Goal: Task Accomplishment & Management: Manage account settings

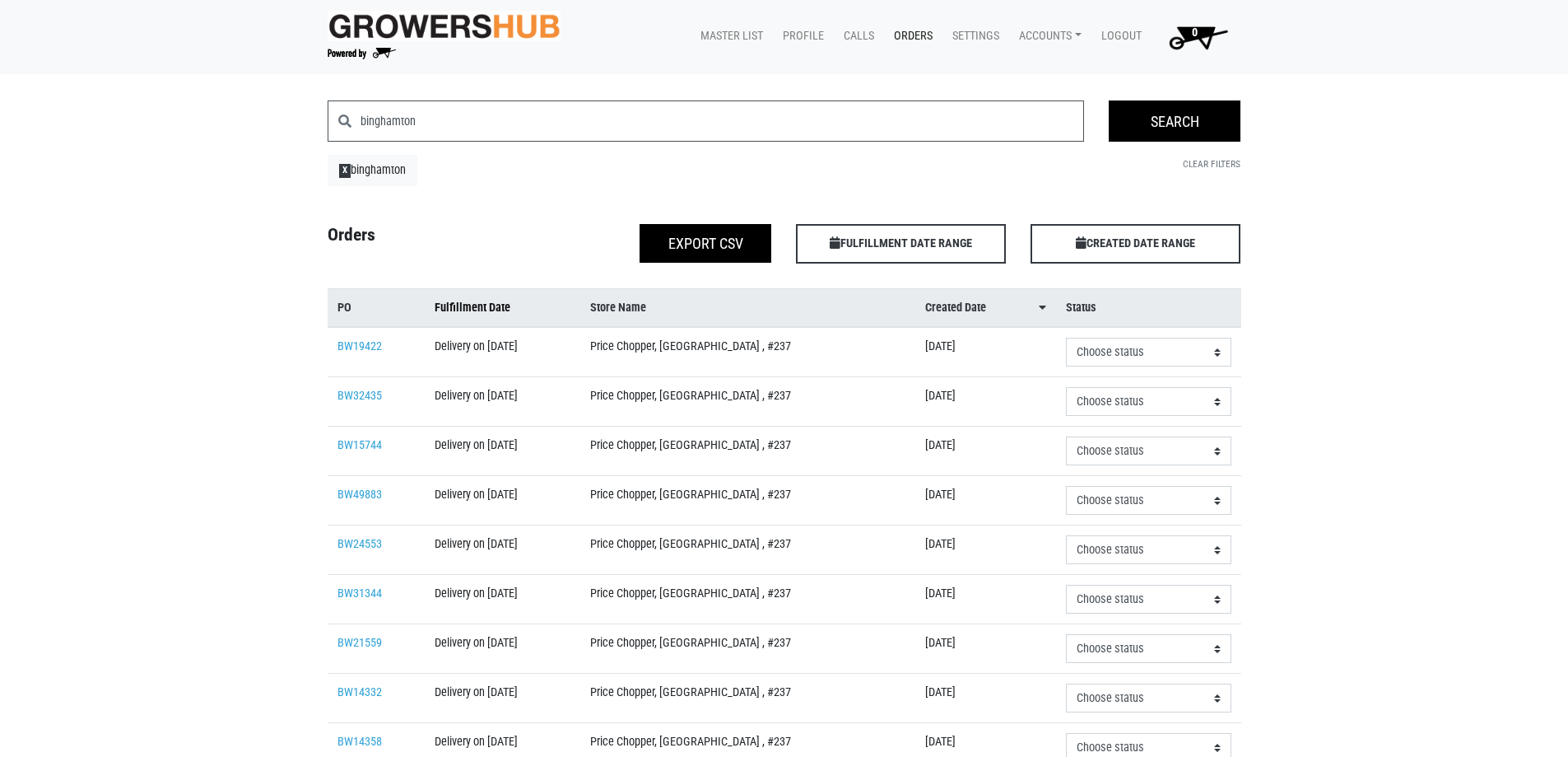
click at [456, 309] on span "Fulfillment Date" at bounding box center [472, 308] width 75 height 18
click at [349, 165] on span "X" at bounding box center [345, 171] width 13 height 13
click at [346, 166] on span "X" at bounding box center [345, 171] width 13 height 13
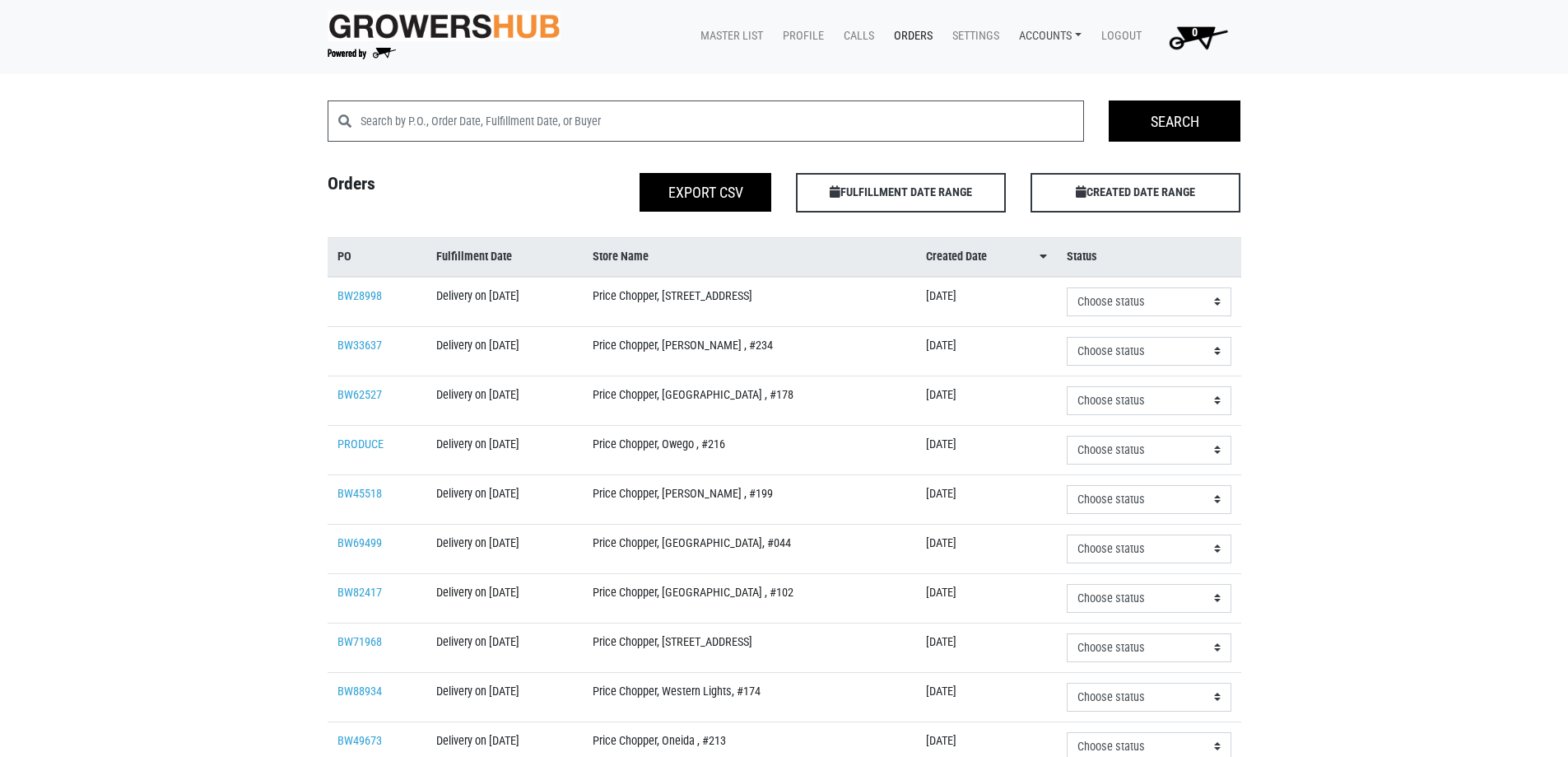
click at [1011, 33] on link "Accounts" at bounding box center [1047, 36] width 82 height 31
click at [1031, 78] on link "Karin Reeves (Tops Markets Growers Hub)" at bounding box center [1146, 75] width 278 height 24
